Goal: Task Accomplishment & Management: Manage account settings

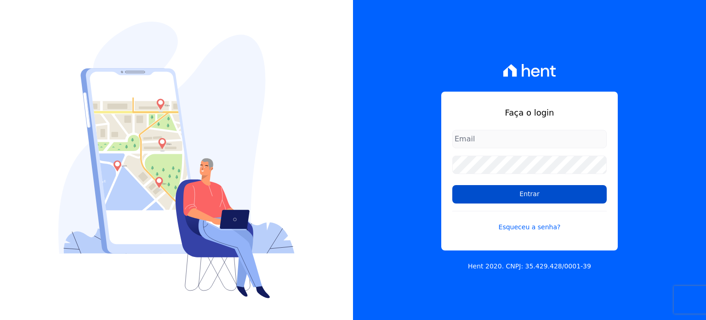
type input "[EMAIL_ADDRESS][DOMAIN_NAME]"
click at [534, 197] on input "Entrar" at bounding box center [530, 194] width 155 height 18
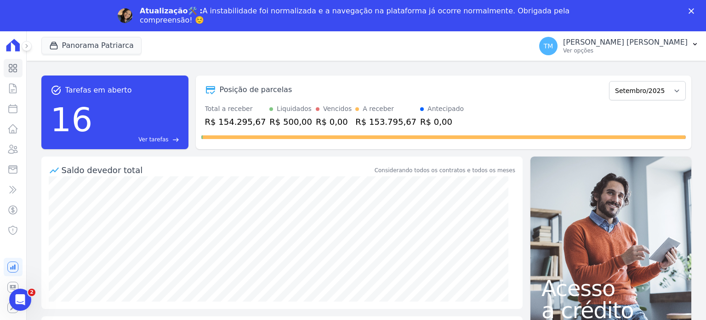
click at [692, 12] on icon "Fechar" at bounding box center [692, 11] width 6 height 6
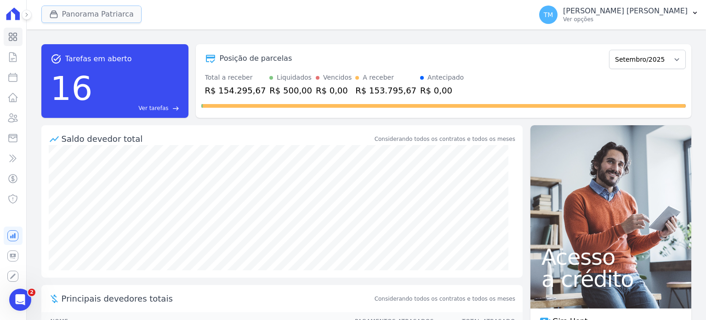
click at [119, 15] on button "Panorama Patriarca" at bounding box center [91, 14] width 100 height 17
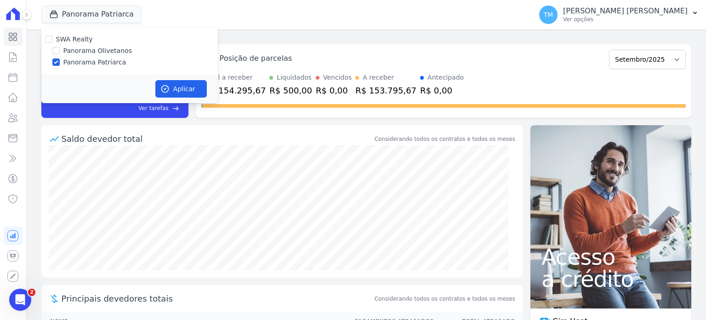
click at [112, 50] on label "Panorama Olivetanos" at bounding box center [97, 51] width 69 height 10
click at [60, 50] on input "Panorama Olivetanos" at bounding box center [55, 50] width 7 height 7
checkbox input "true"
click at [103, 64] on label "Panorama Patriarca" at bounding box center [94, 62] width 63 height 10
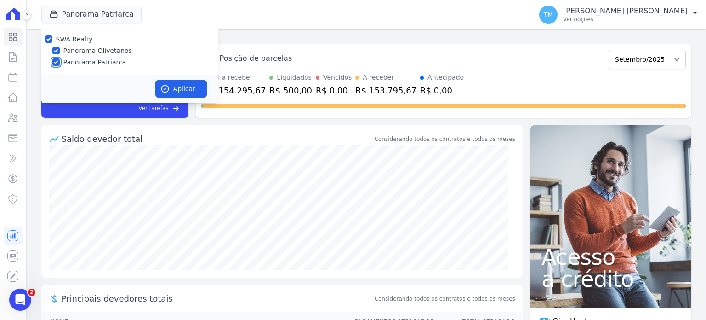
click at [60, 64] on input "Panorama Patriarca" at bounding box center [55, 61] width 7 height 7
checkbox input "false"
click at [167, 84] on icon "button" at bounding box center [165, 88] width 9 height 9
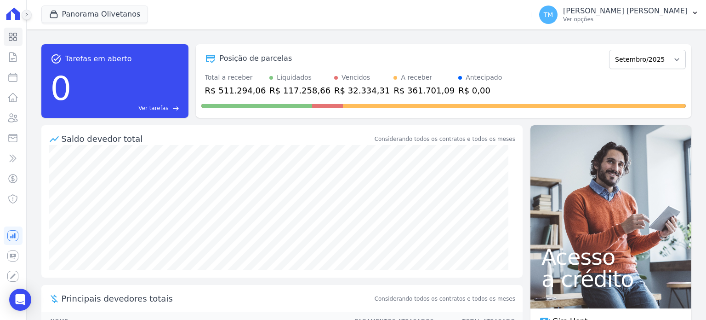
click at [26, 17] on icon at bounding box center [27, 15] width 6 height 6
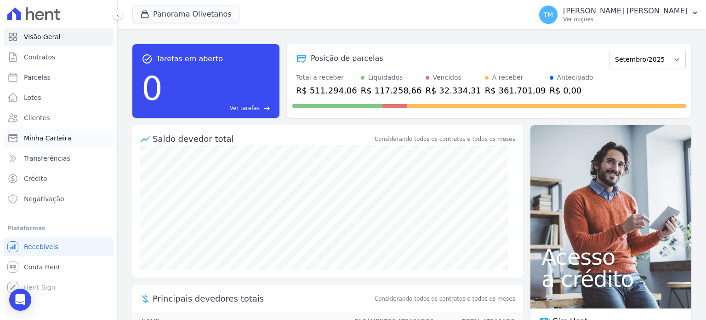
click at [67, 138] on span "Minha Carteira" at bounding box center [47, 137] width 47 height 9
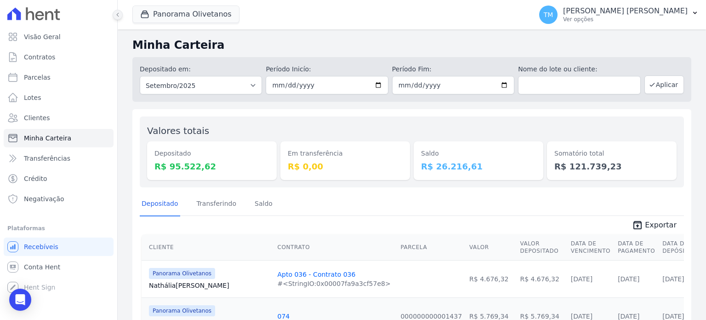
click at [118, 18] on button at bounding box center [118, 15] width 10 height 10
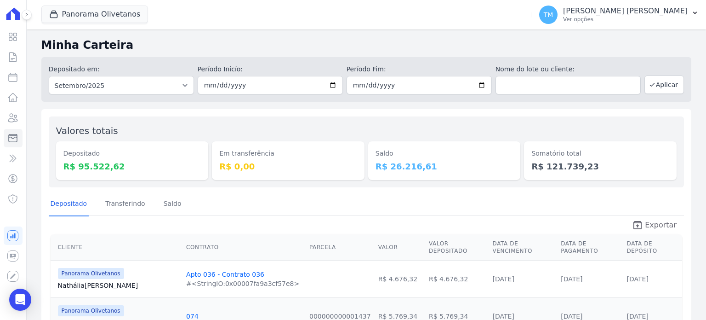
click at [658, 223] on span "Exportar" at bounding box center [661, 224] width 32 height 11
click at [672, 14] on p "[PERSON_NAME] [PERSON_NAME]" at bounding box center [625, 10] width 125 height 9
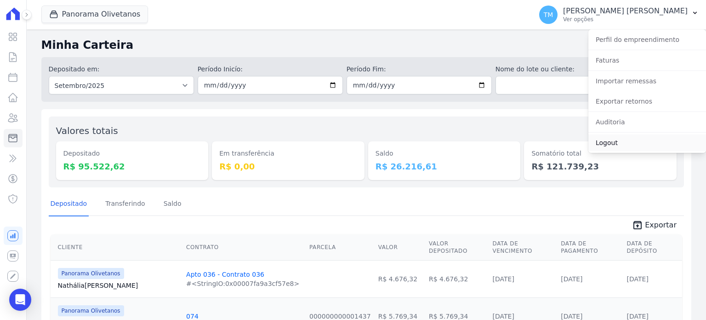
click at [614, 139] on link "Logout" at bounding box center [648, 142] width 118 height 17
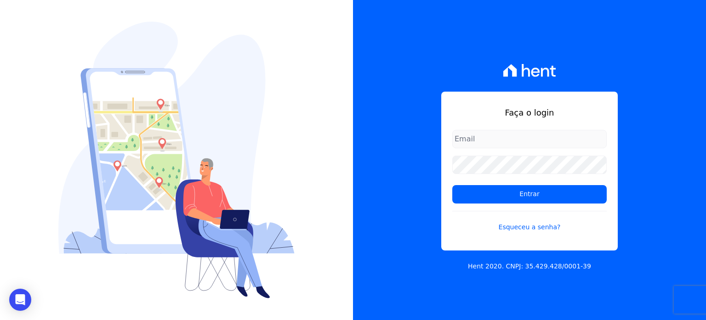
type input "[EMAIL_ADDRESS][DOMAIN_NAME]"
